Goal: Task Accomplishment & Management: Manage account settings

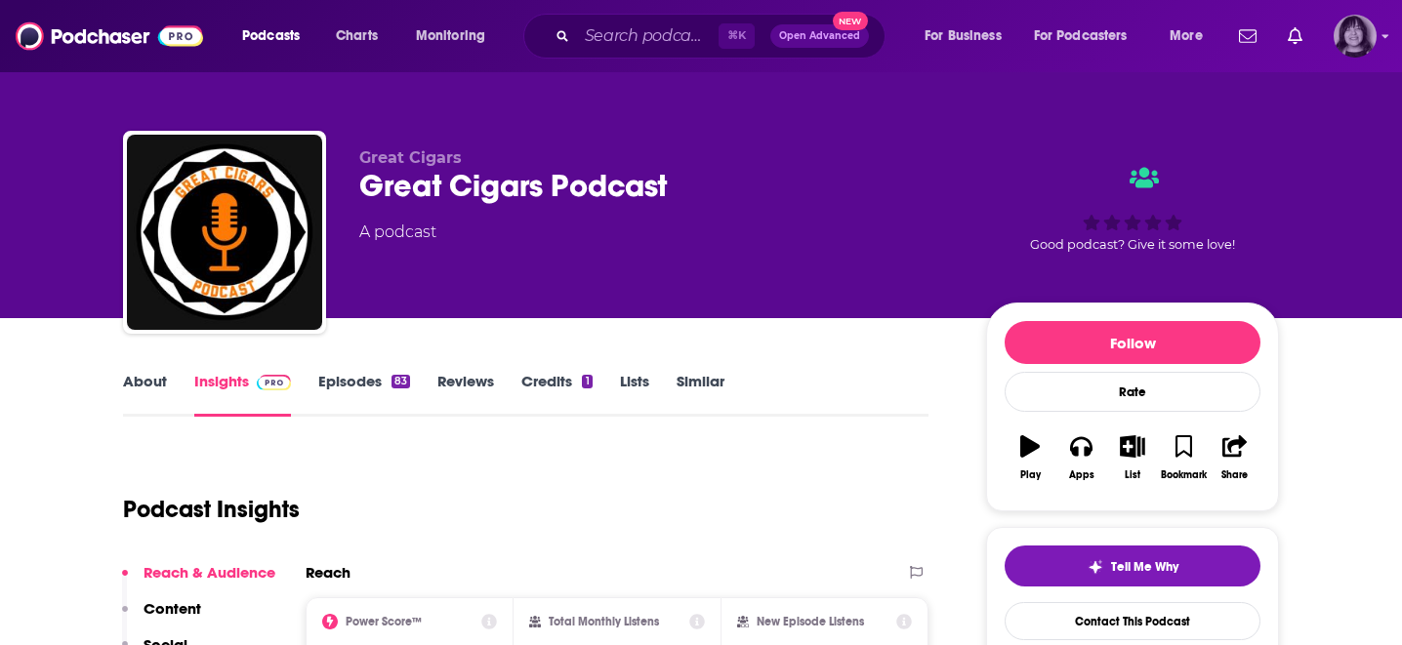
click at [1376, 37] on img "Logged in as parkdalepublicity1" at bounding box center [1355, 36] width 43 height 43
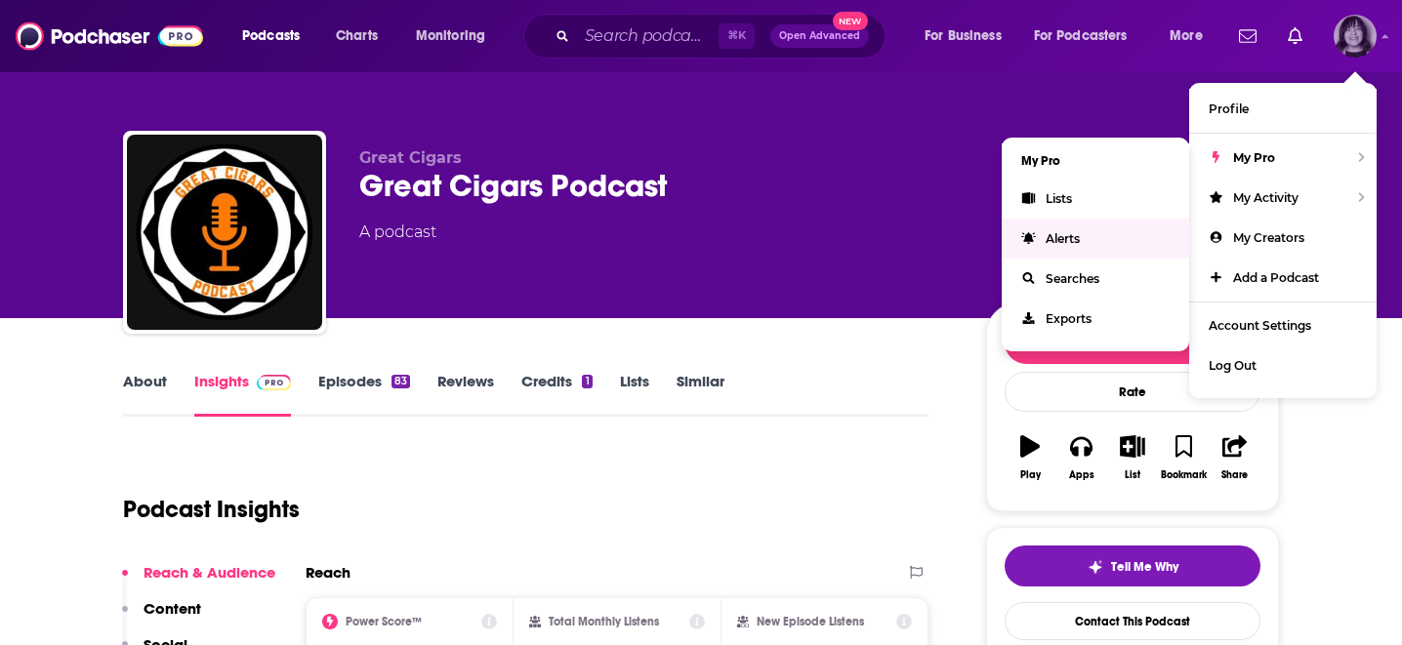
click at [1076, 242] on span "Alerts" at bounding box center [1063, 238] width 34 height 15
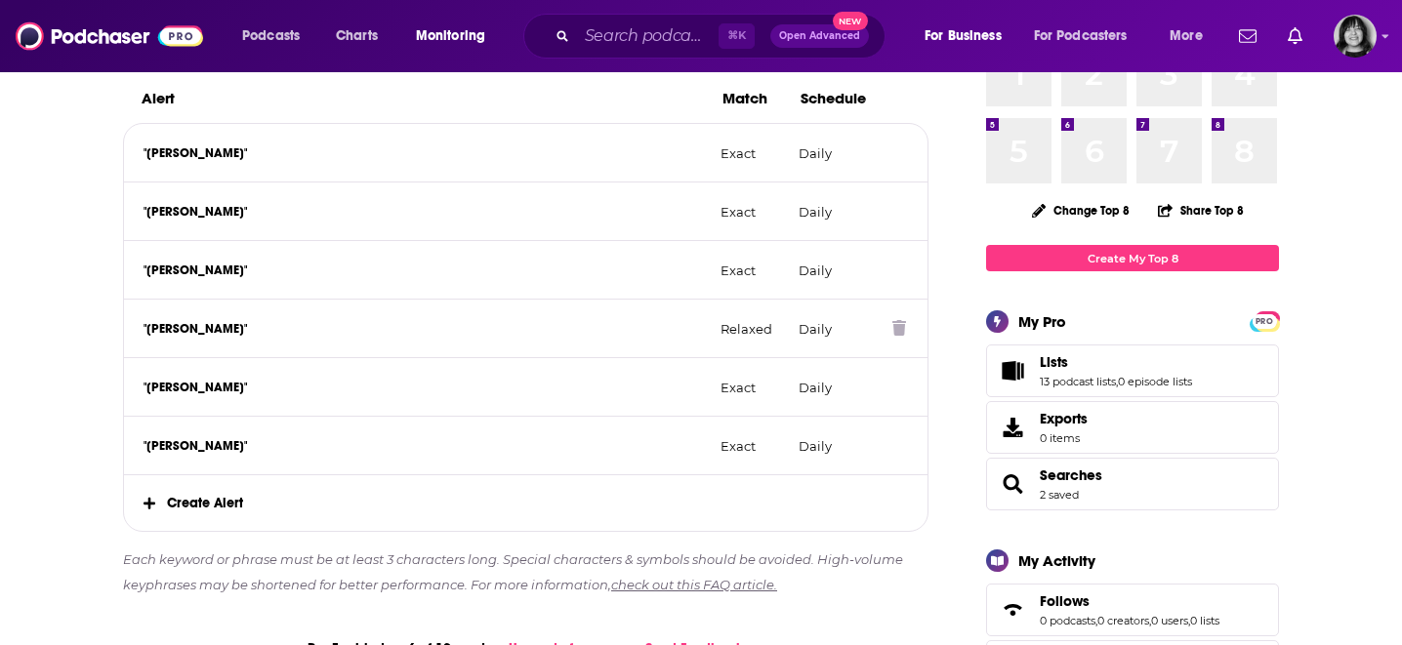
scroll to position [355, 0]
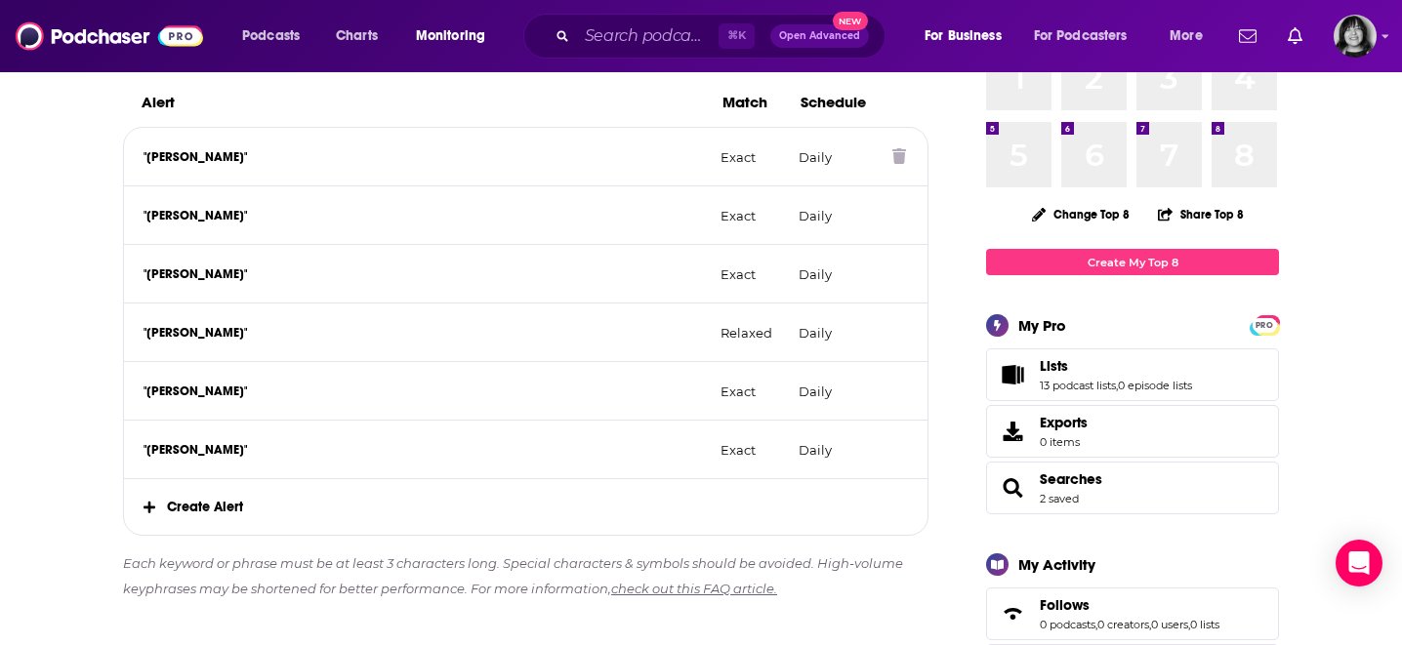
click at [306, 167] on div ""John Rajchert" Exact Daily" at bounding box center [526, 157] width 804 height 59
click at [898, 156] on icon at bounding box center [899, 156] width 14 height 16
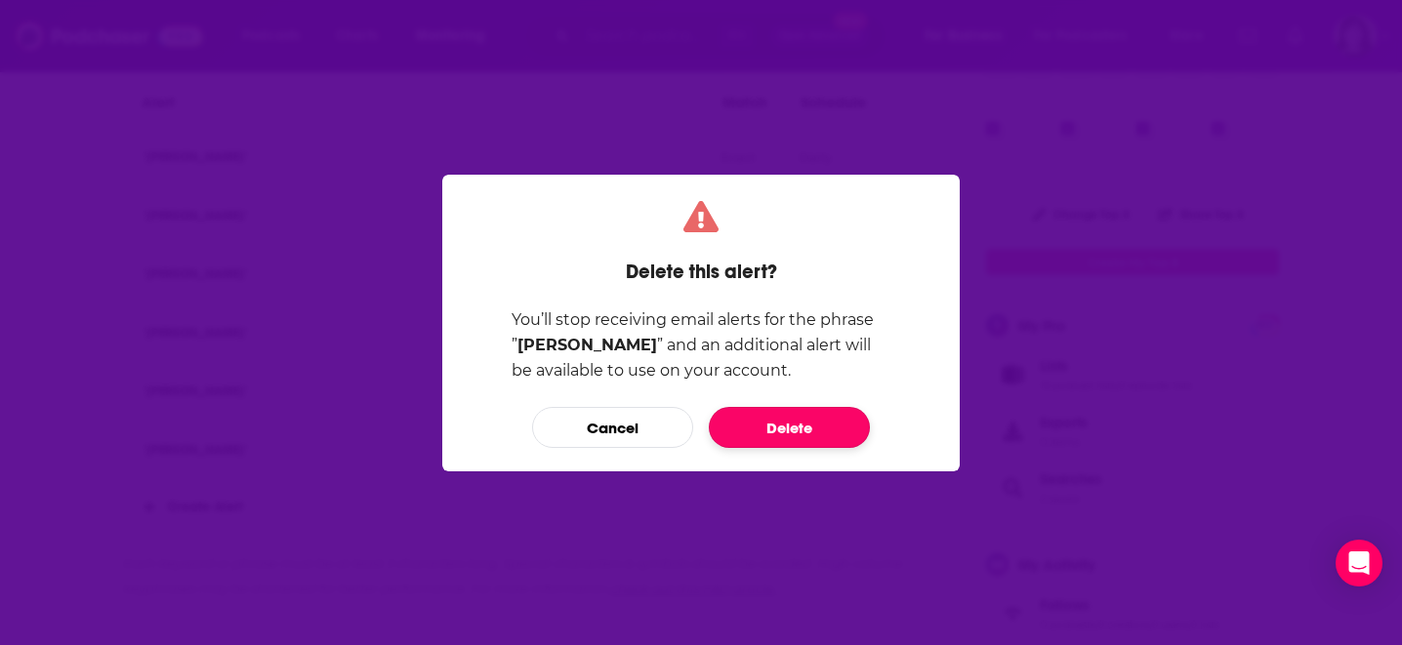
click at [780, 426] on button "Delete" at bounding box center [789, 427] width 161 height 41
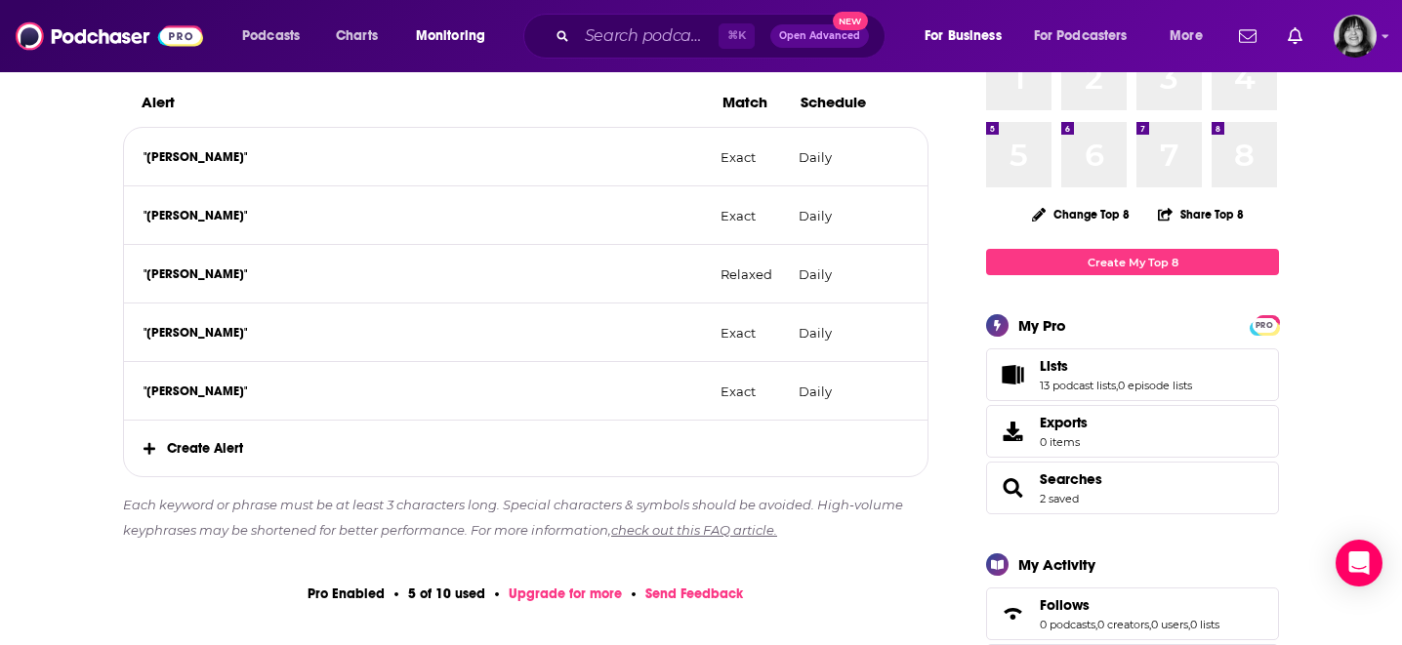
click at [233, 452] on span "Create Alert" at bounding box center [526, 449] width 804 height 56
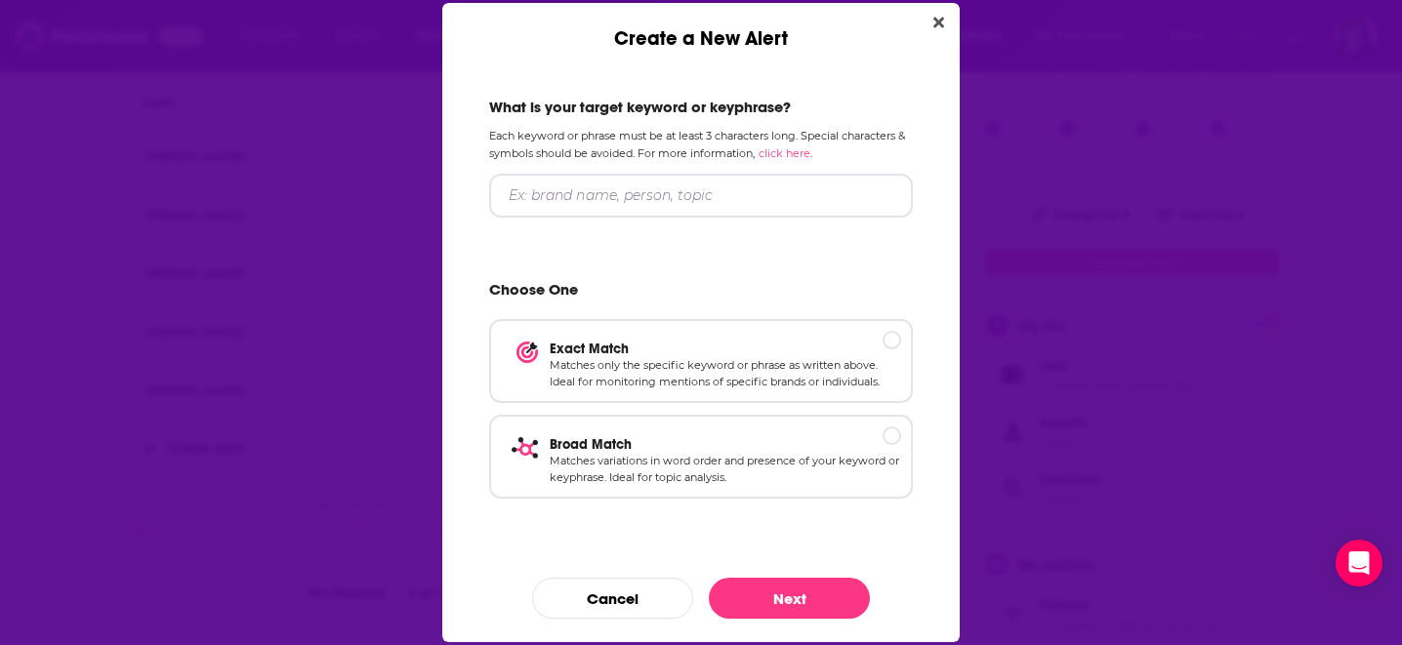
scroll to position [0, 0]
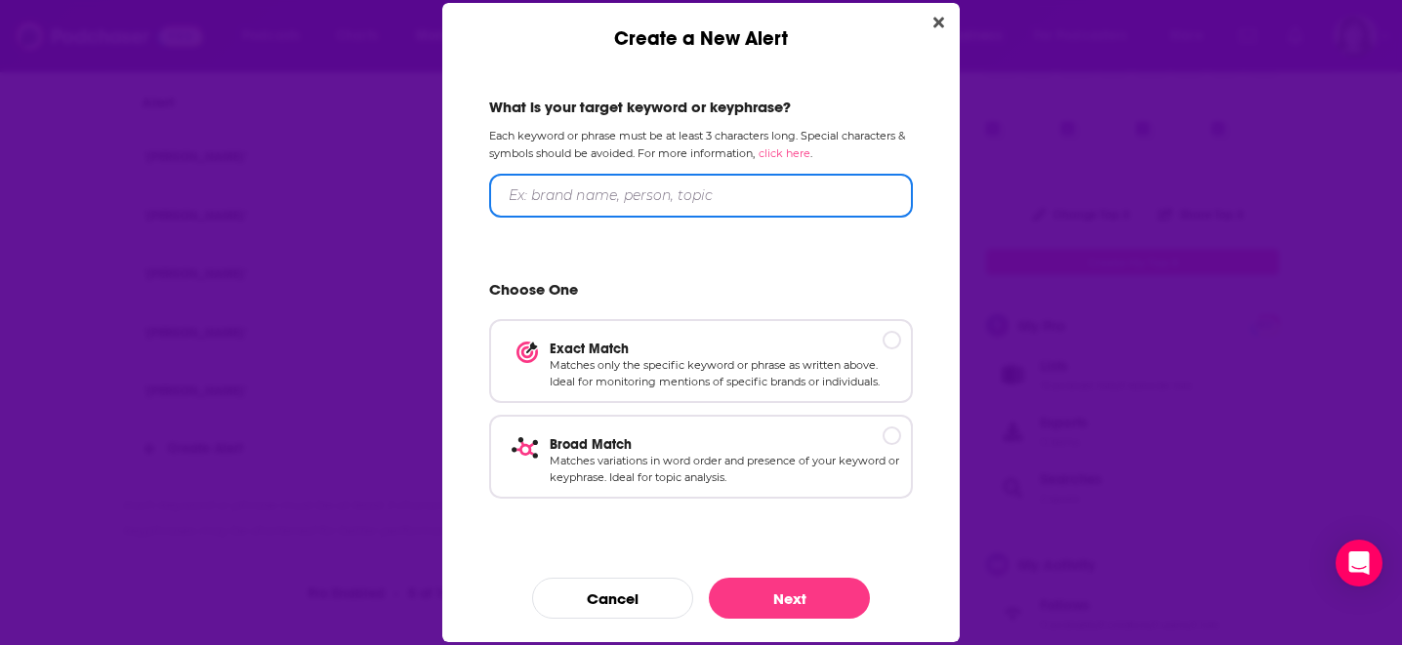
click at [655, 206] on input "Create a New Alert" at bounding box center [701, 196] width 424 height 44
type input "Janet Price"
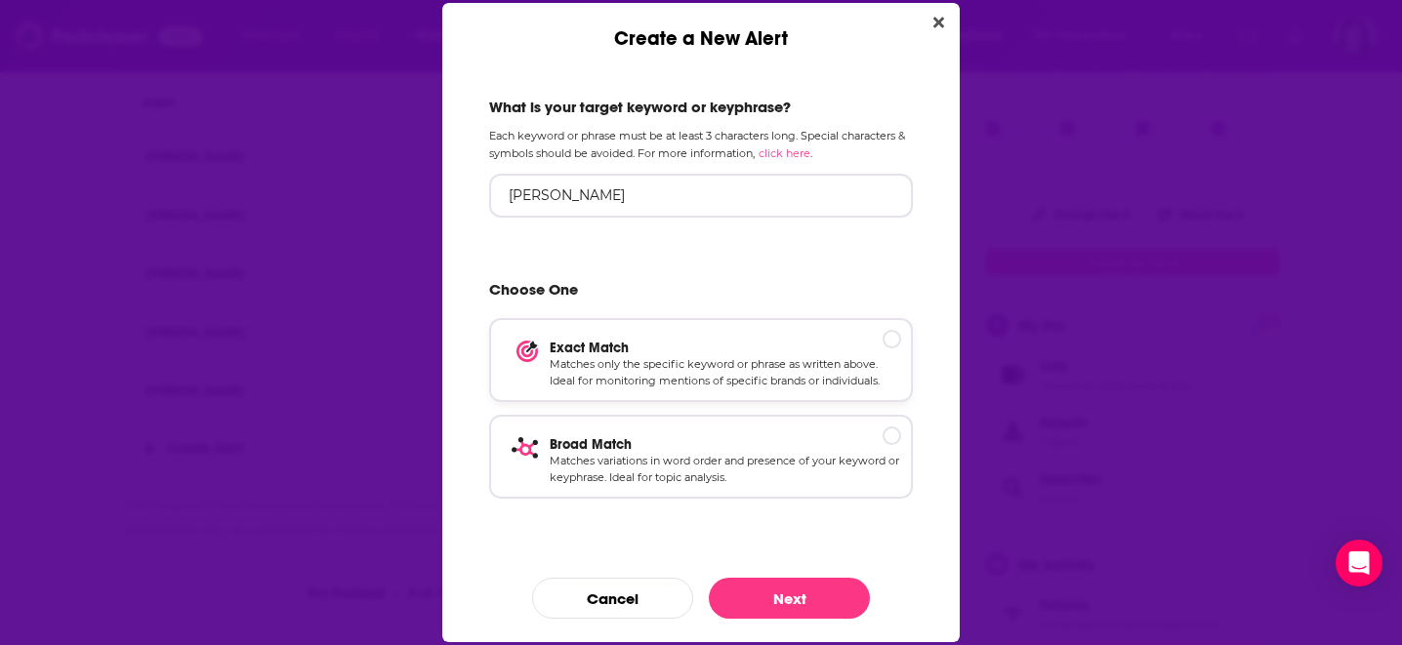
click at [819, 383] on p "Matches only the specific keyword or phrase as written above. Ideal for monitor…" at bounding box center [726, 373] width 352 height 34
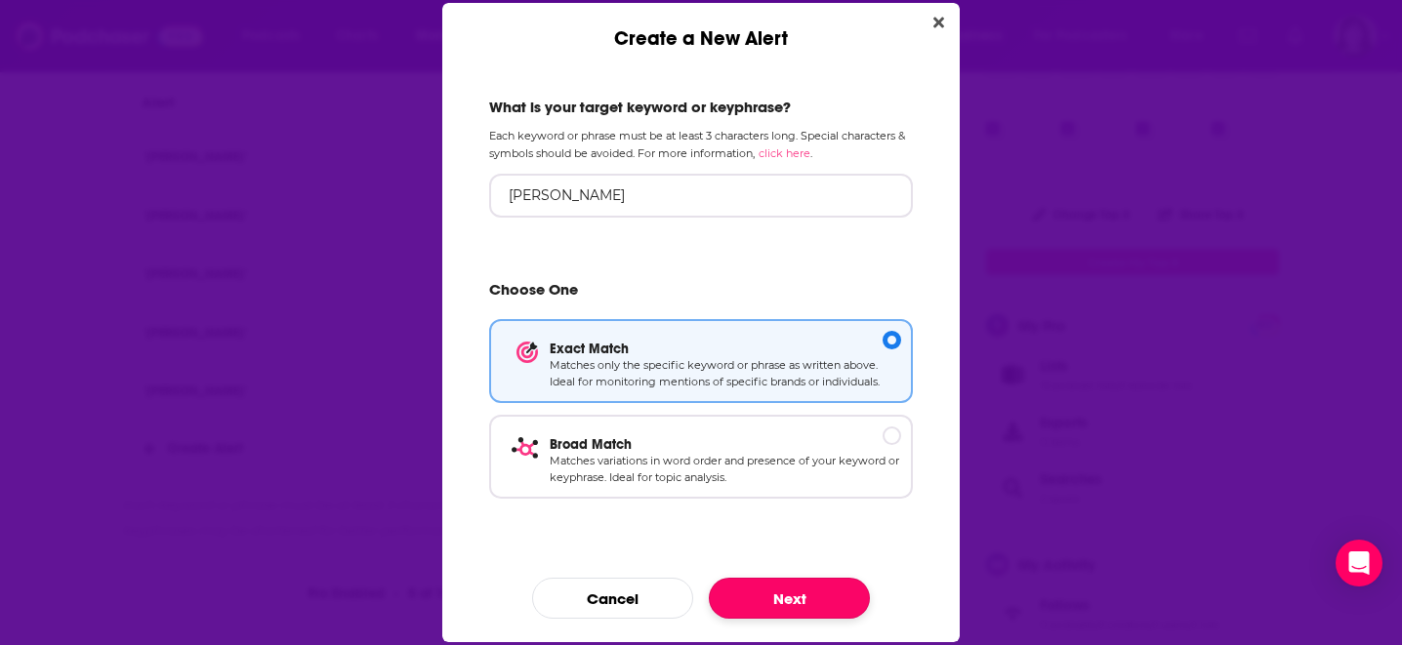
click at [780, 585] on button "Next" at bounding box center [789, 598] width 161 height 41
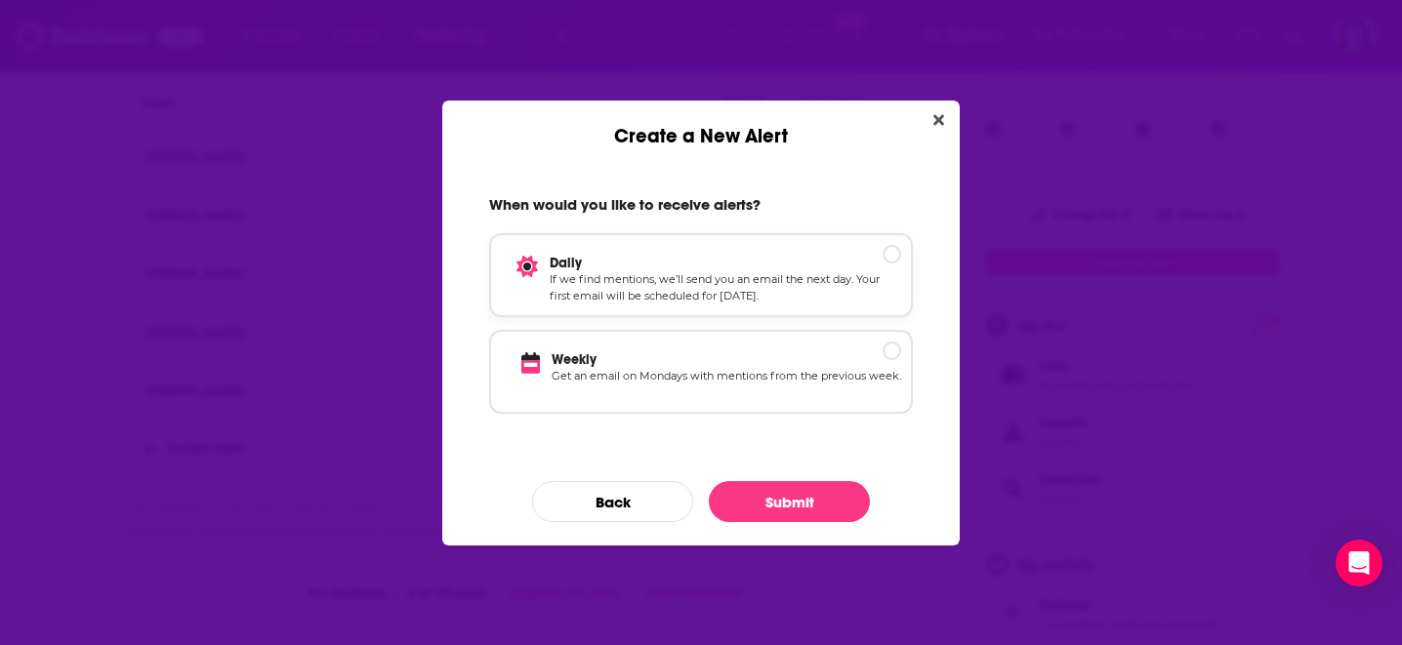
click at [795, 299] on p "If we find mentions, we’ll send you an email the next day. Your first email wil…" at bounding box center [726, 288] width 352 height 34
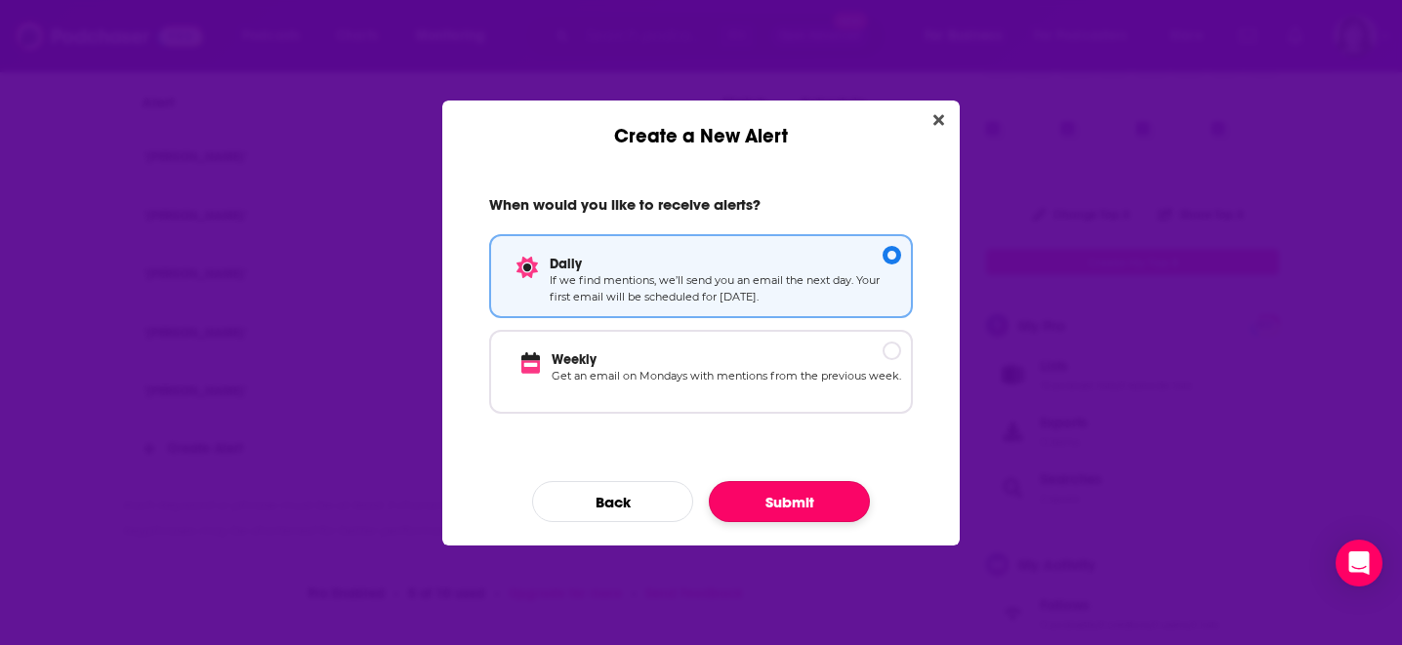
click at [794, 496] on button "Submit" at bounding box center [789, 501] width 161 height 41
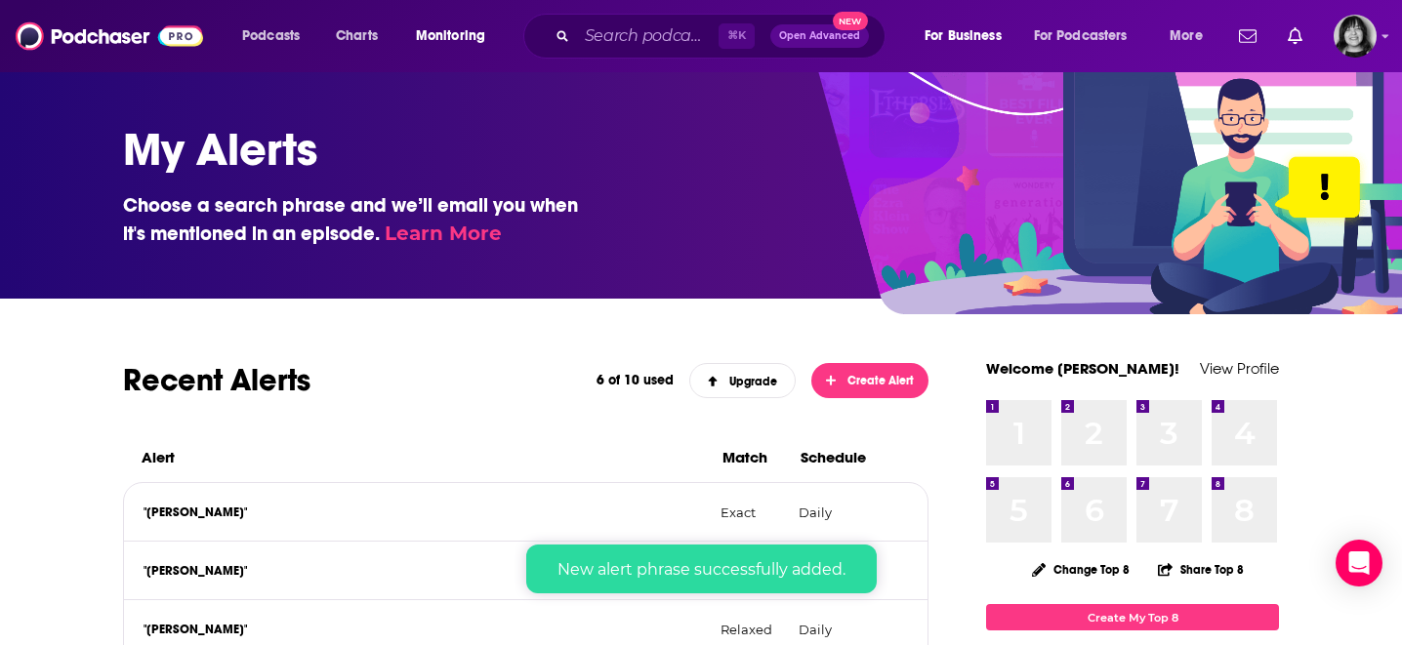
scroll to position [355, 0]
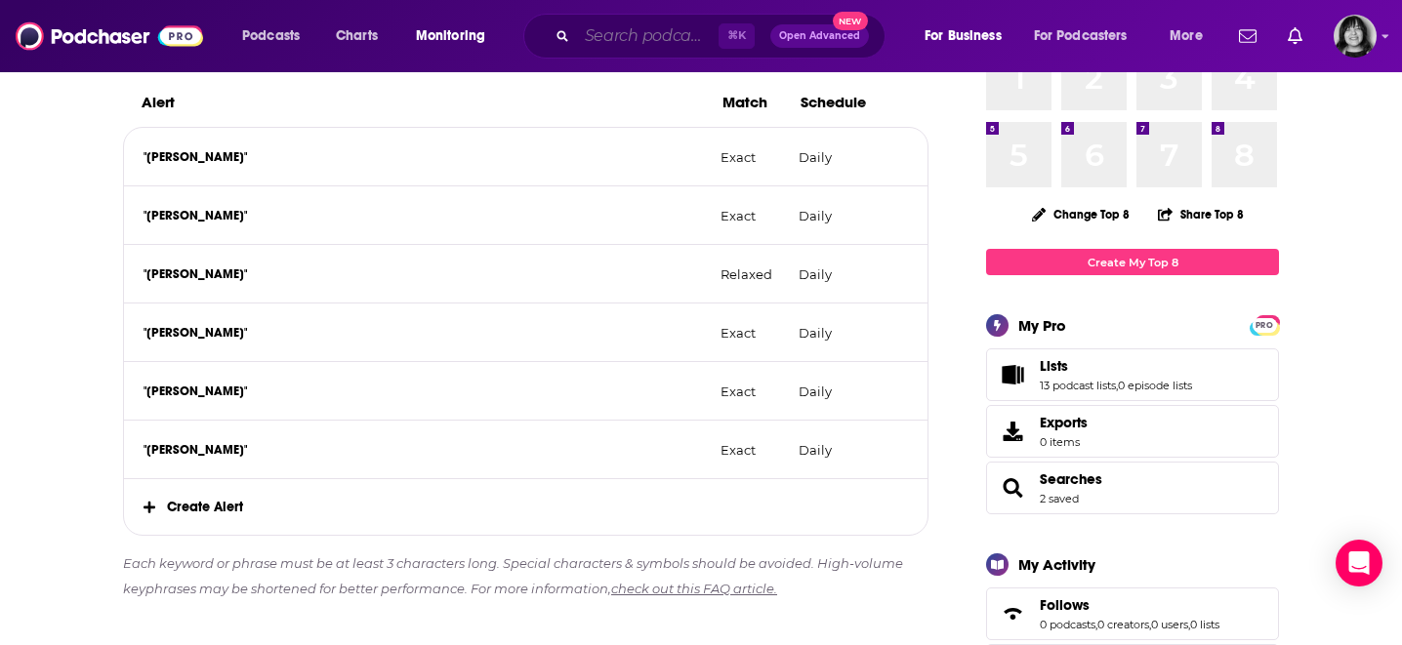
click at [648, 36] on input "Search podcasts, credits, & more..." at bounding box center [648, 36] width 142 height 31
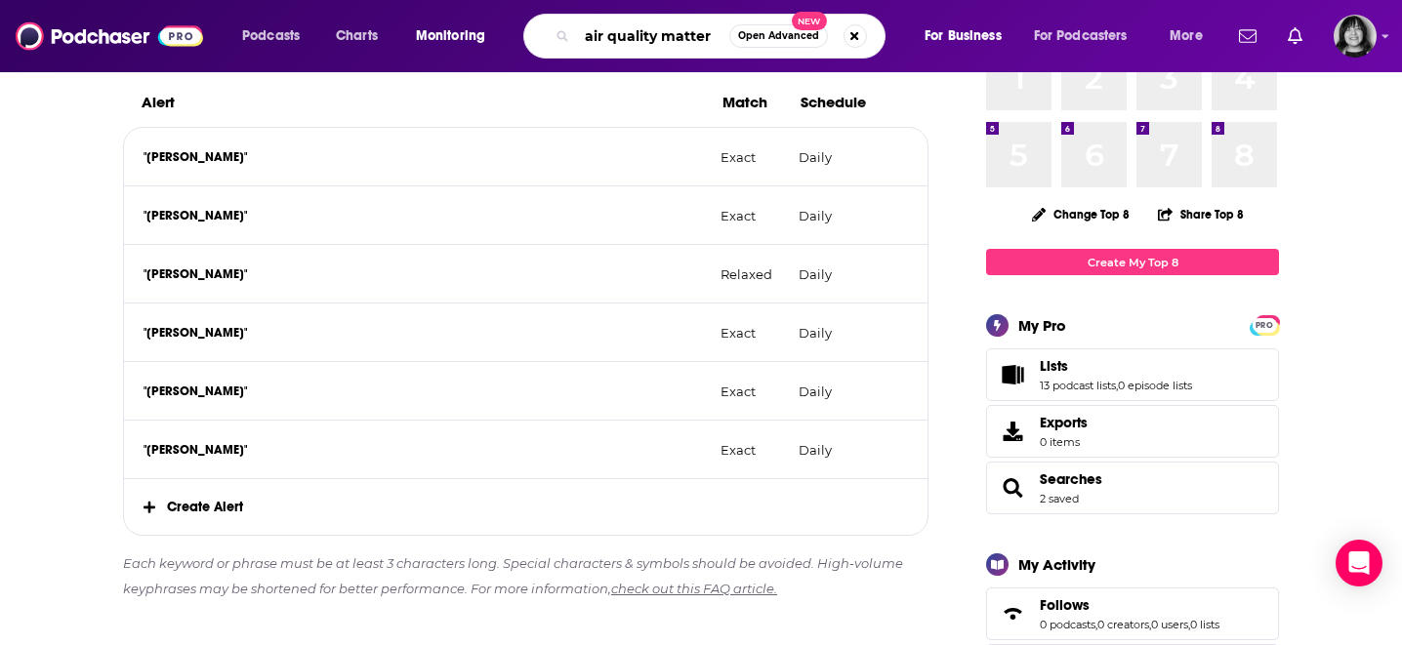
type input "air quality matters"
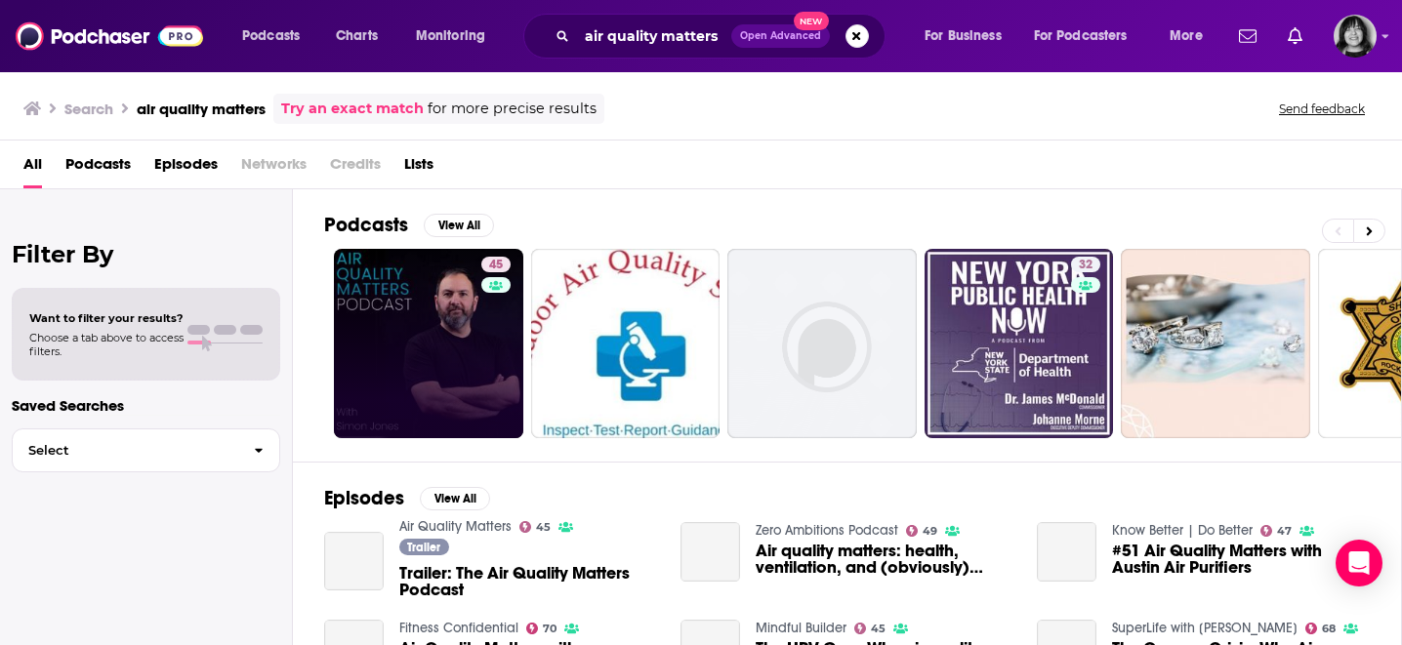
click at [459, 379] on link "45" at bounding box center [428, 343] width 189 height 189
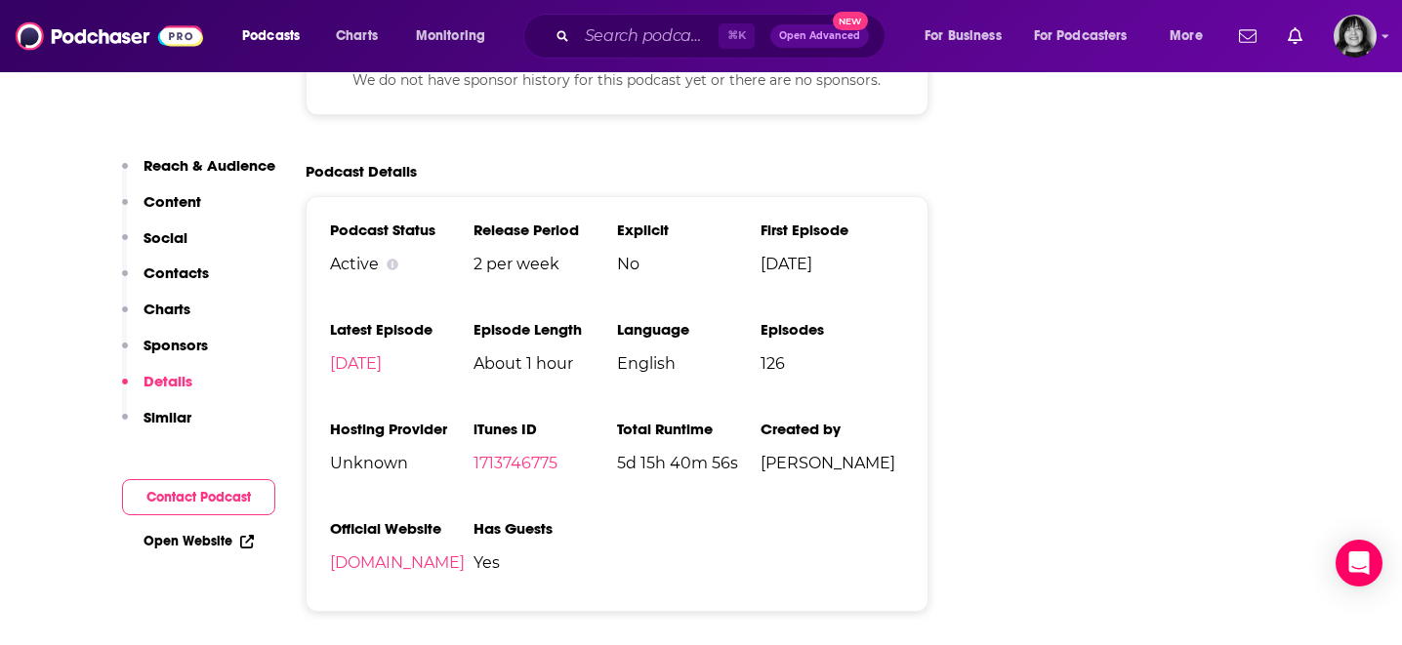
scroll to position [2464, 0]
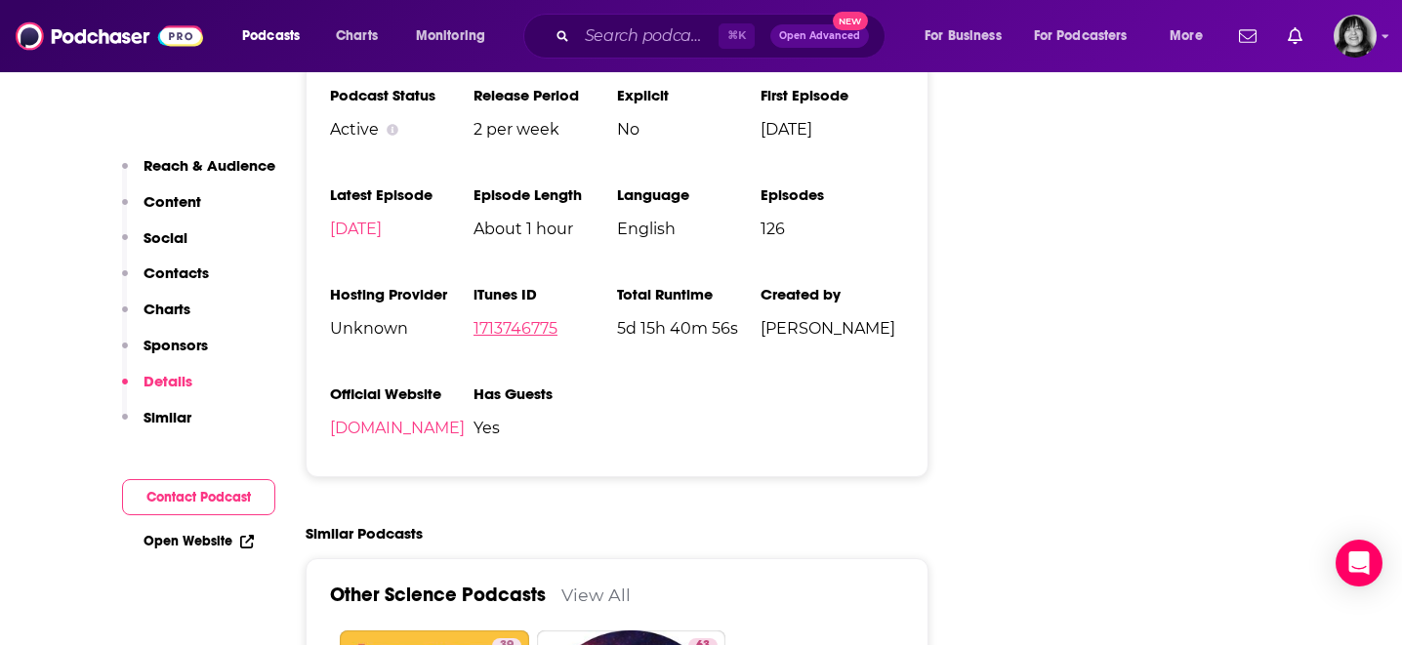
click at [513, 332] on link "1713746775" at bounding box center [516, 328] width 84 height 19
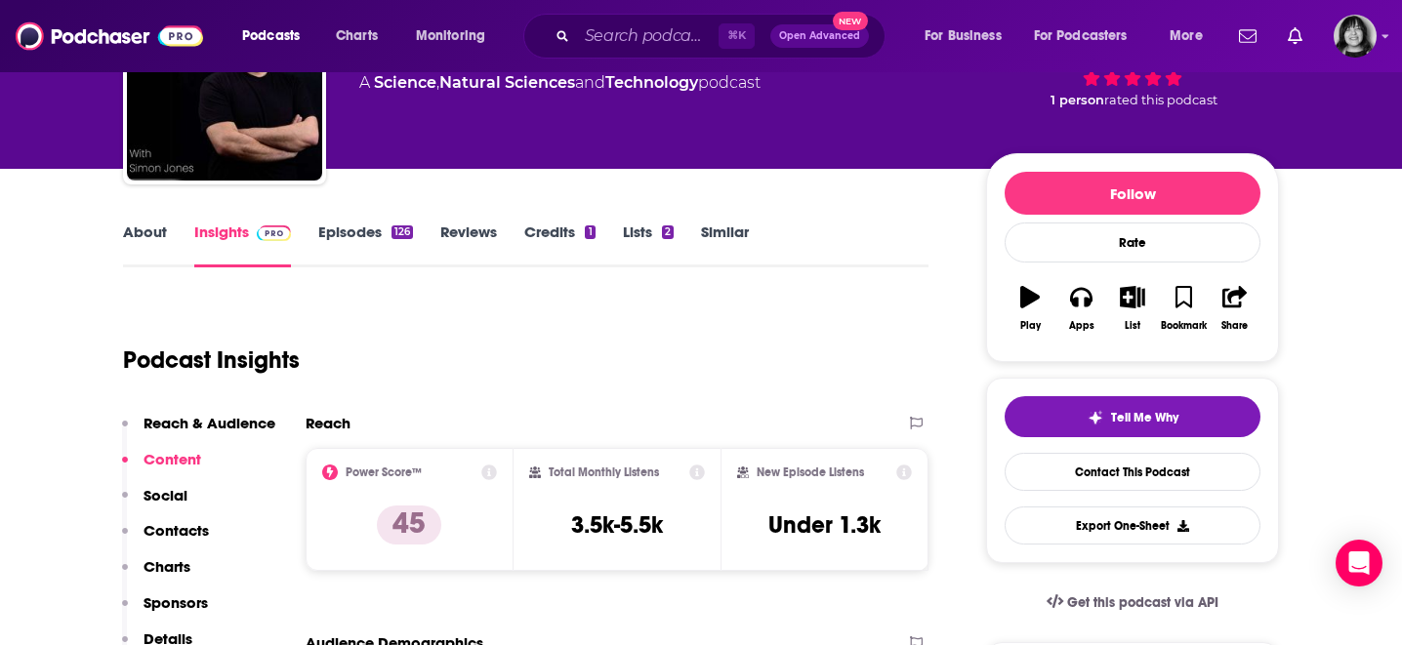
scroll to position [0, 0]
